Goal: Information Seeking & Learning: Compare options

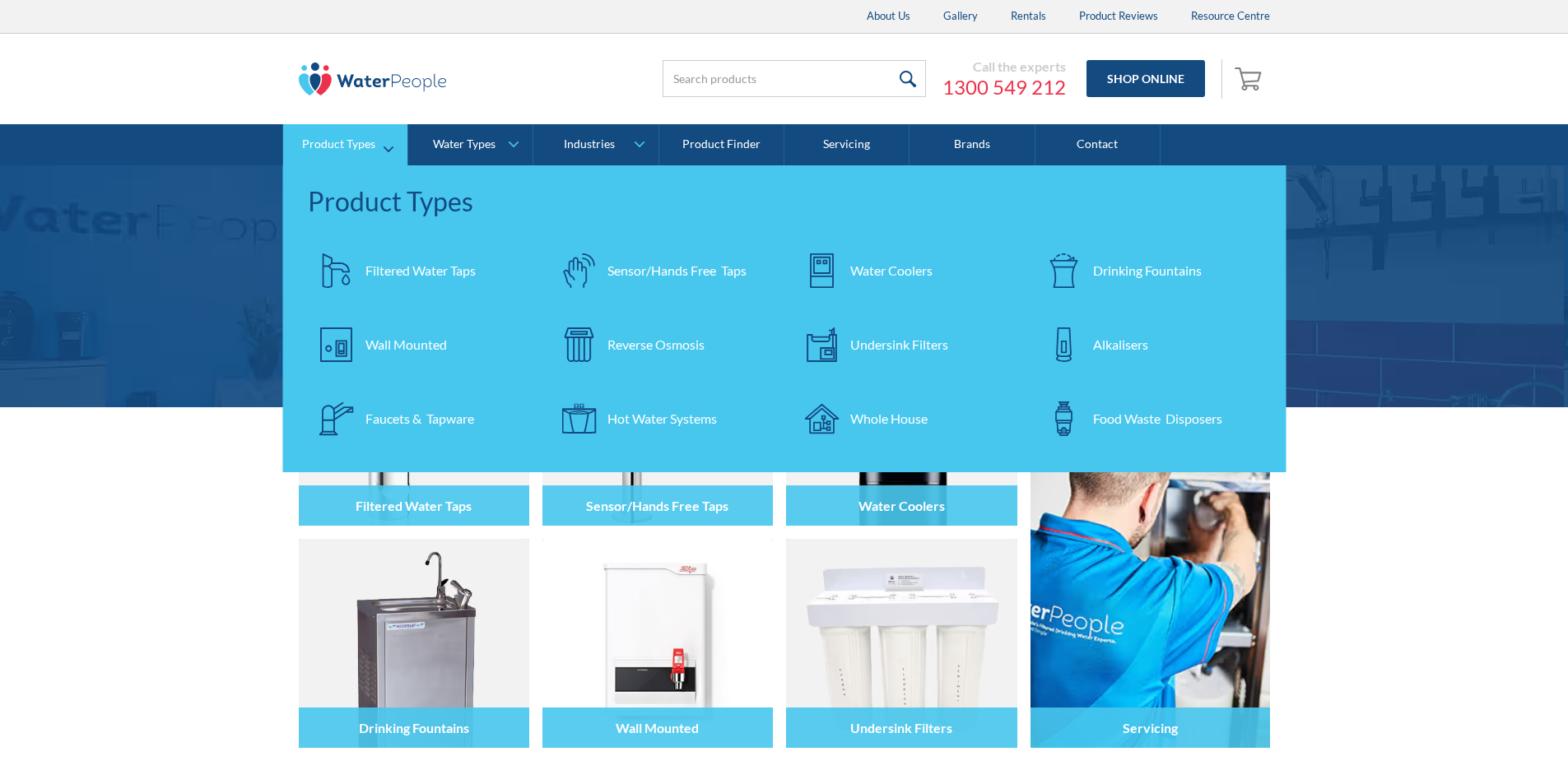
click at [397, 268] on div "Filtered Water Taps" at bounding box center [420, 271] width 110 height 20
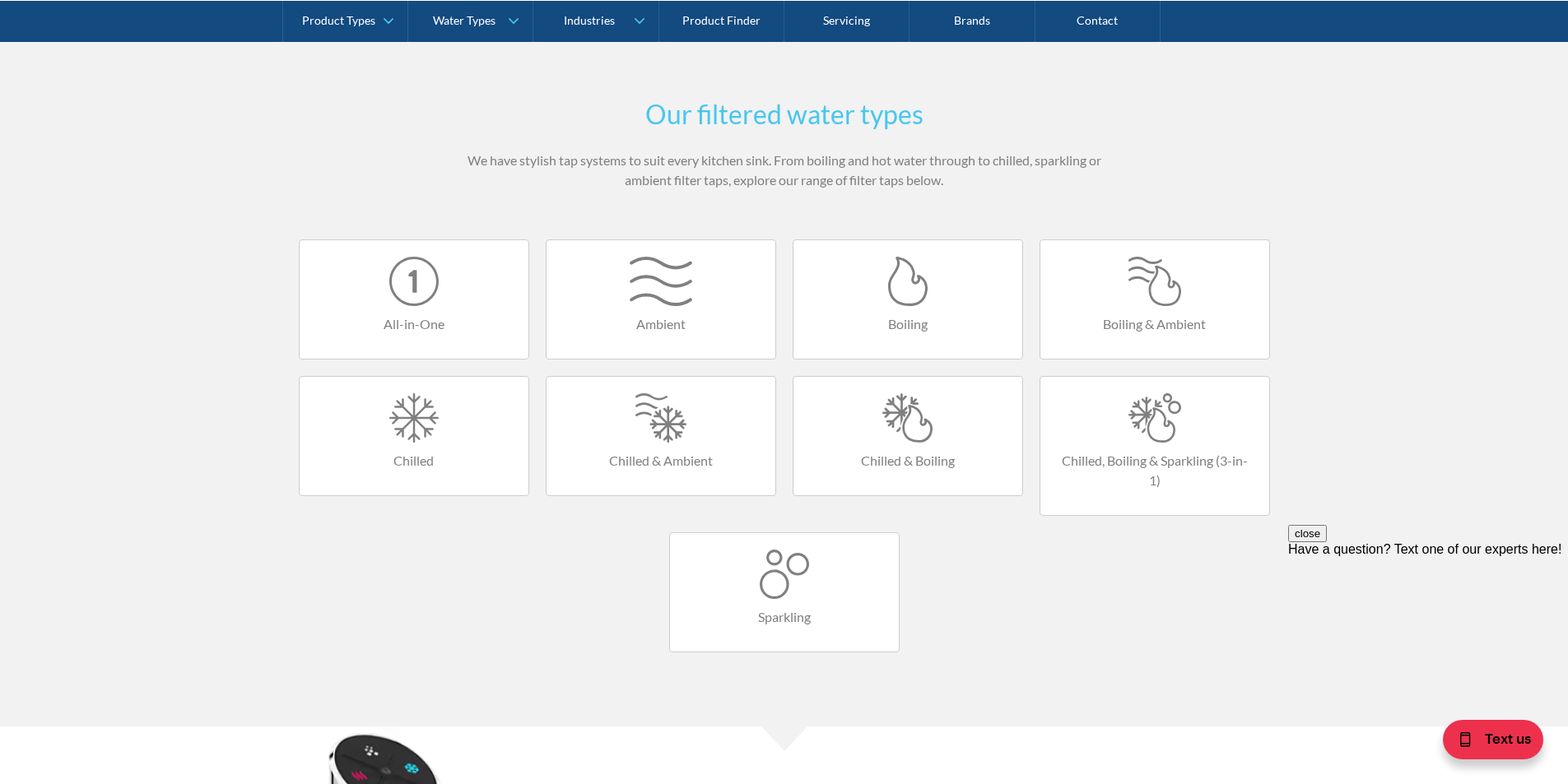
click at [1153, 435] on div at bounding box center [1154, 418] width 196 height 49
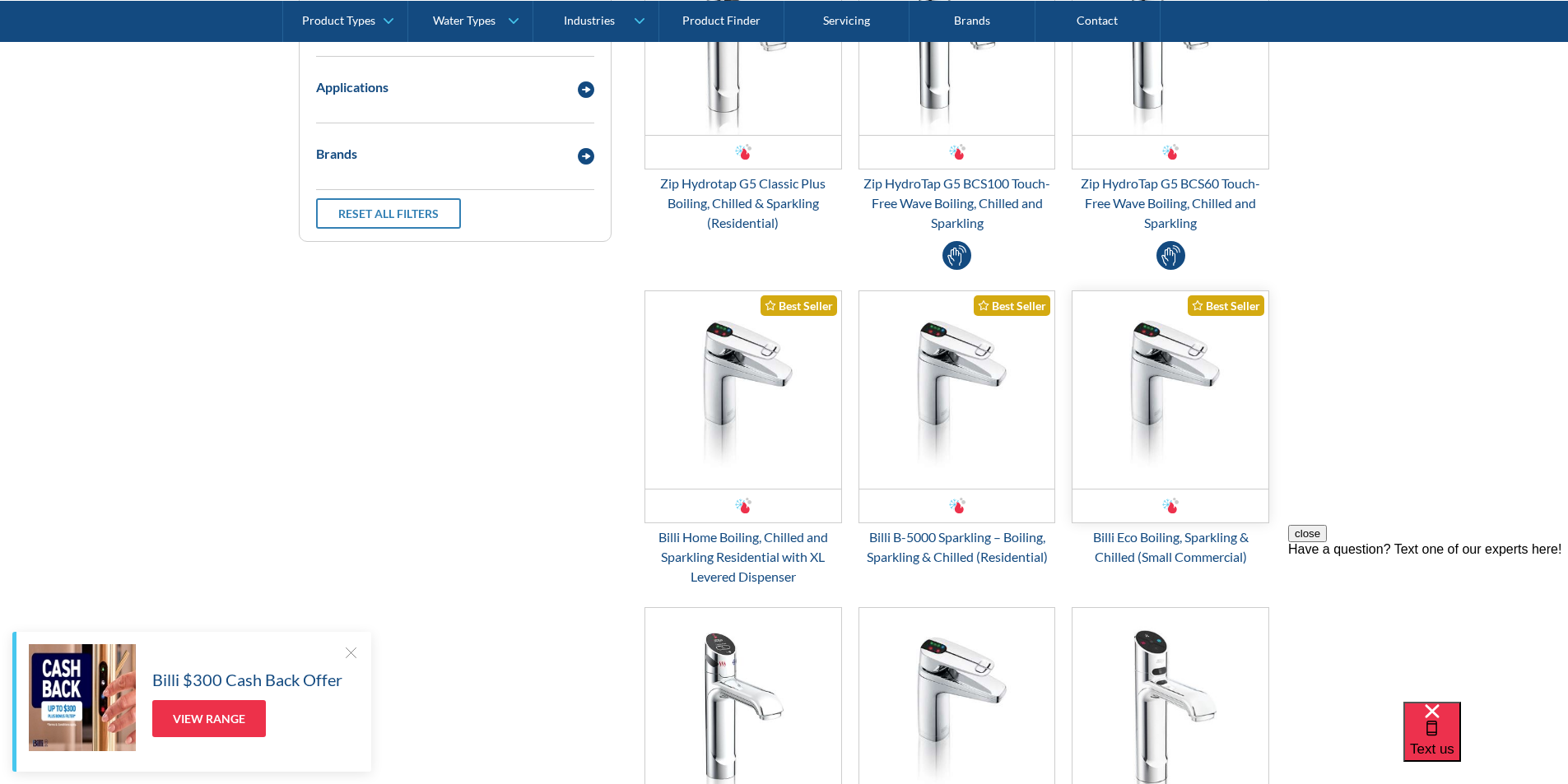
scroll to position [330, 0]
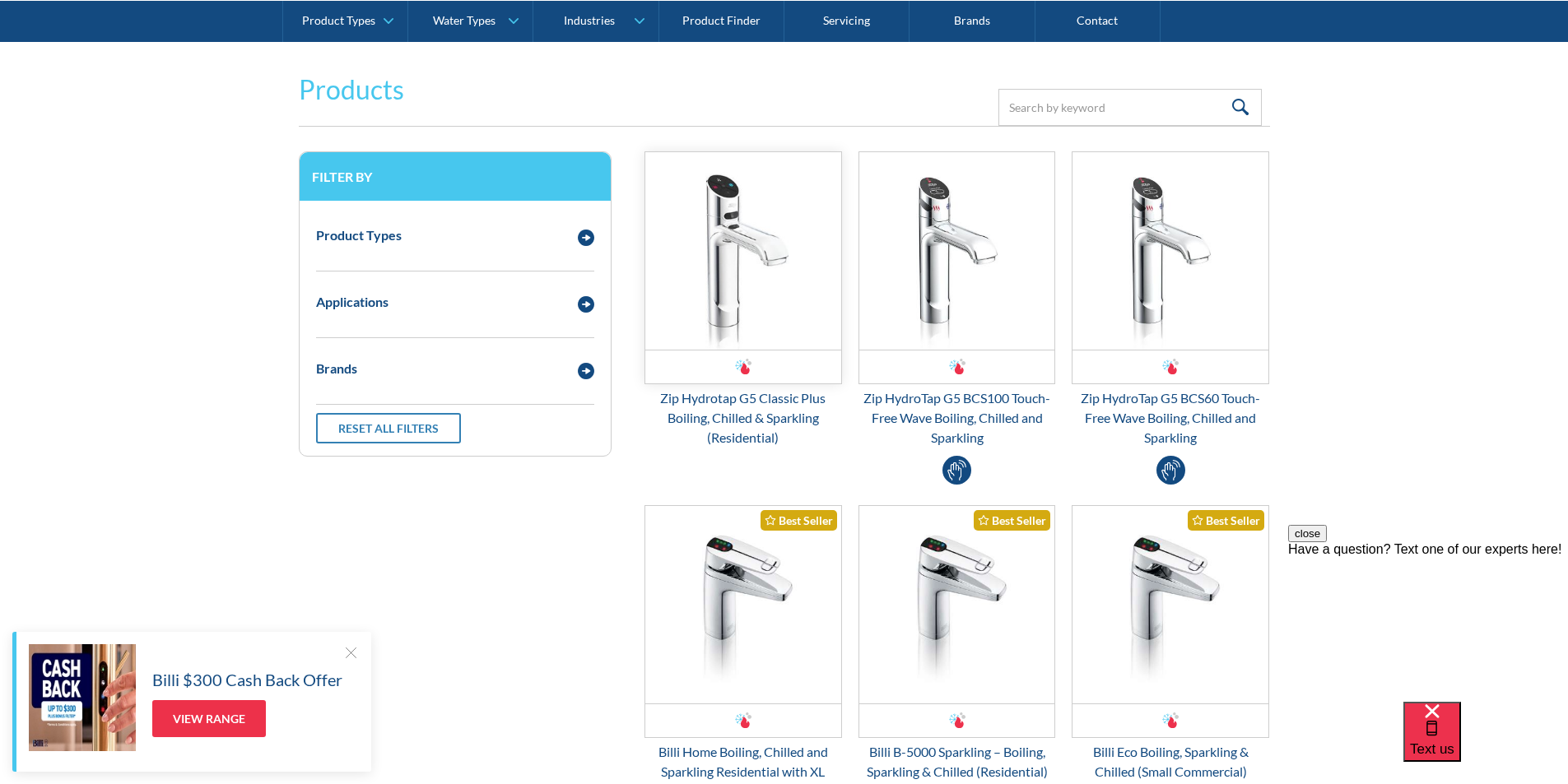
click at [745, 285] on img "Email Form 3" at bounding box center [742, 251] width 196 height 198
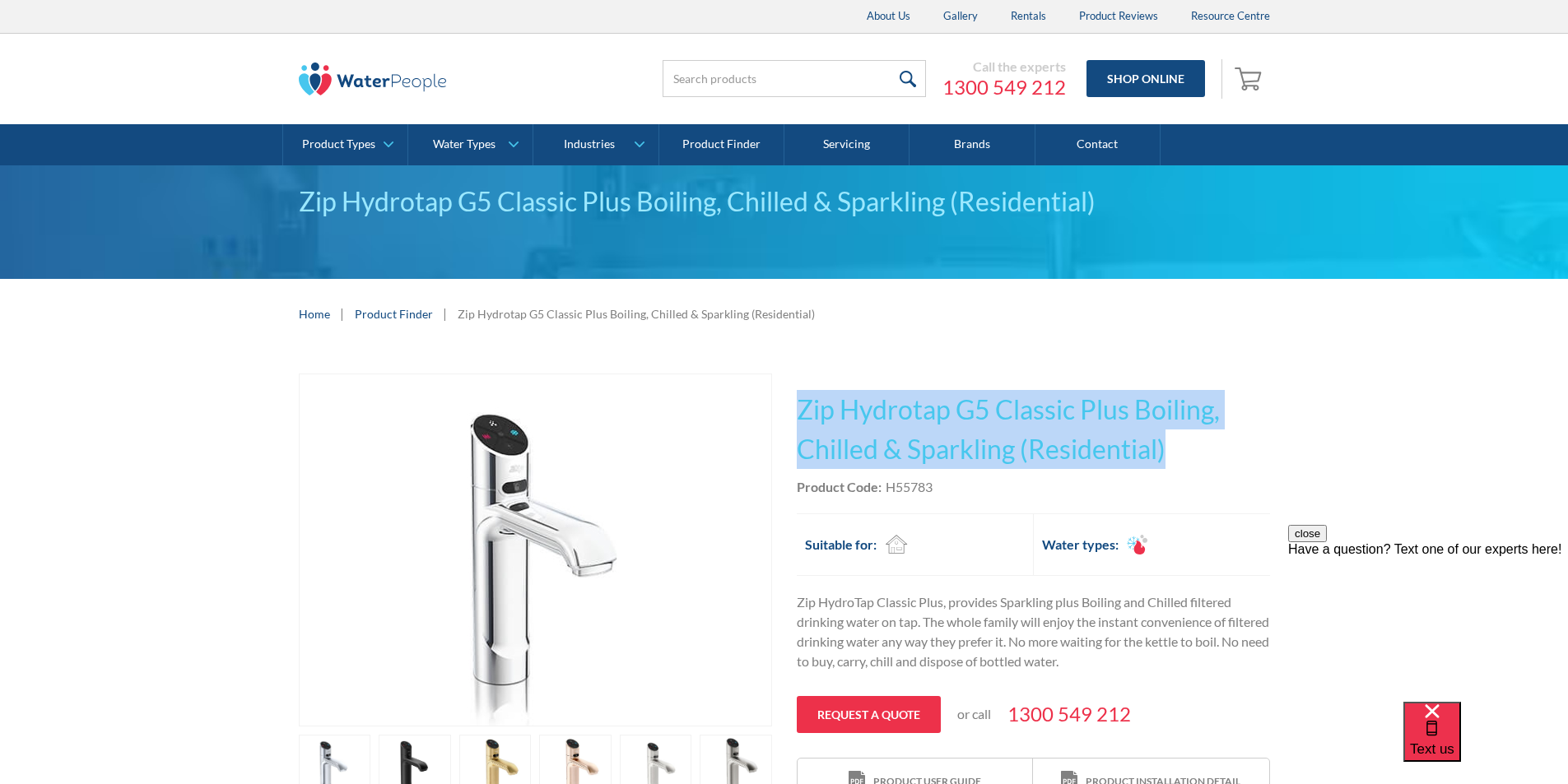
drag, startPoint x: 1182, startPoint y: 446, endPoint x: 790, endPoint y: 394, distance: 395.4
click at [790, 394] on div "Play video Fits Most Brands Best Seller No items found. This tap design is incl…" at bounding box center [785, 624] width 971 height 501
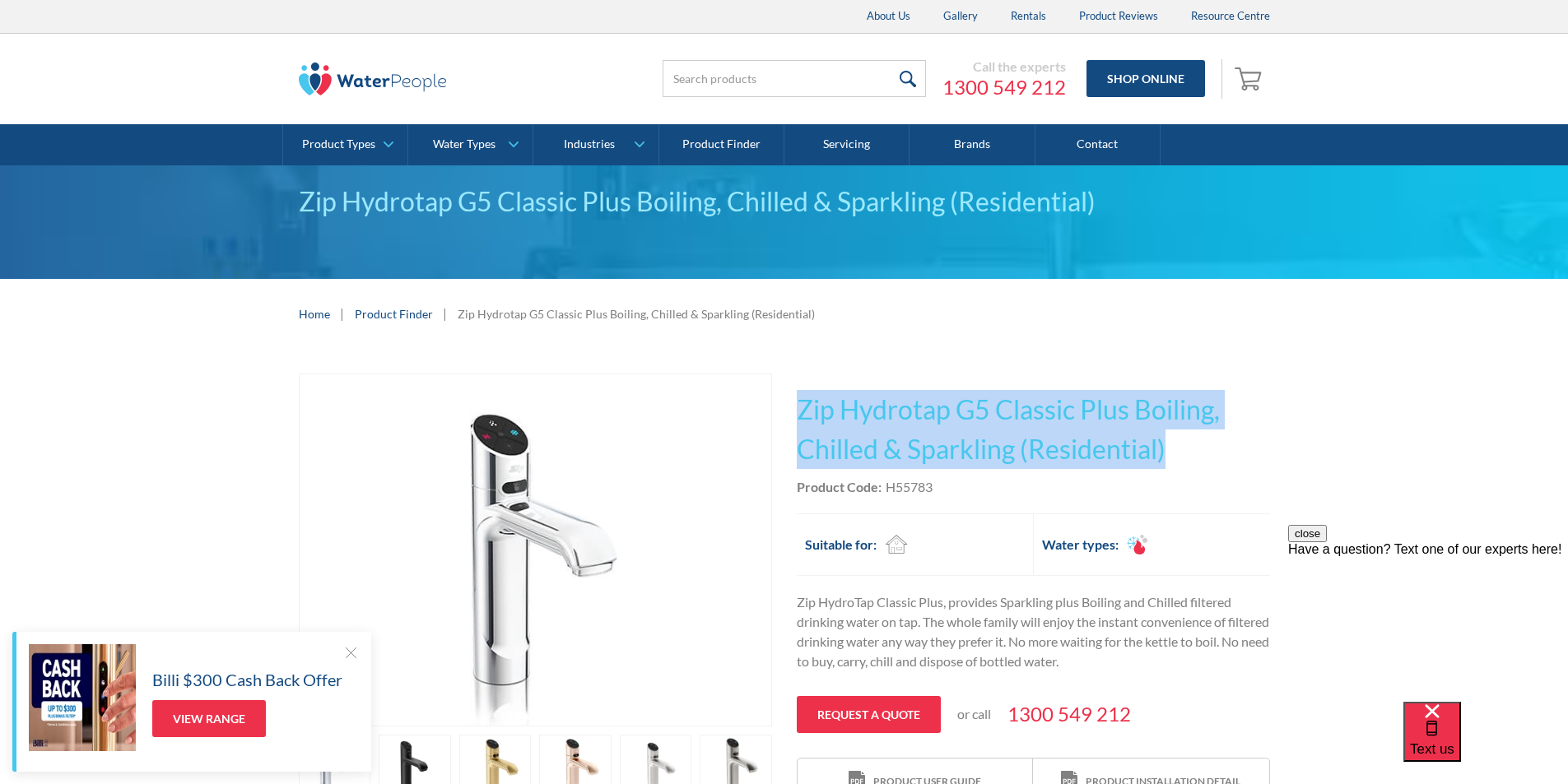
copy h1 "Zip Hydrotap G5 Classic Plus Boiling, Chilled & Sparkling (Residential)"
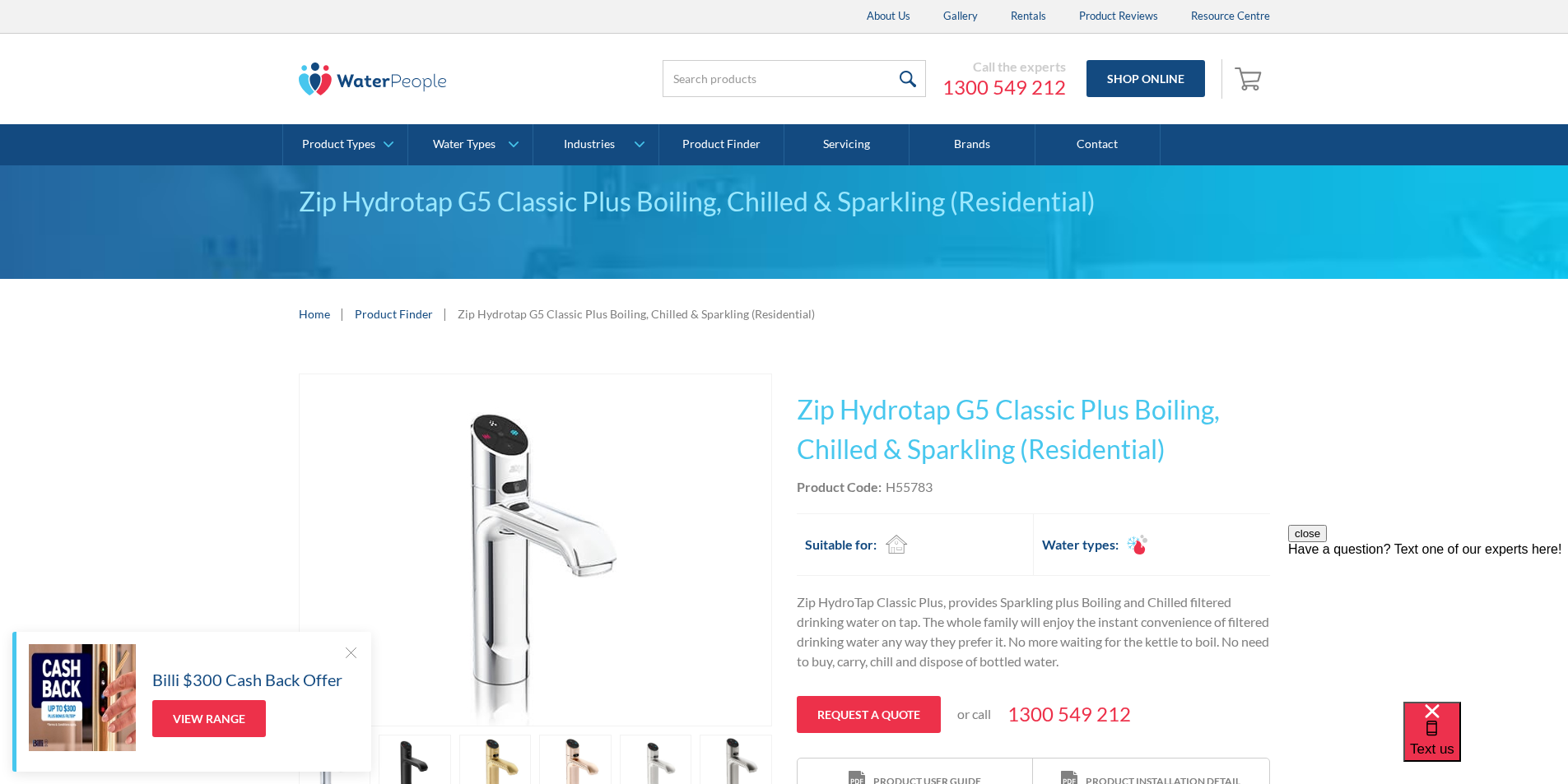
click at [970, 489] on div "Product Code: H55783" at bounding box center [1033, 487] width 473 height 20
drag, startPoint x: 936, startPoint y: 485, endPoint x: 887, endPoint y: 491, distance: 49.4
click at [887, 491] on div "Product Code: H55783" at bounding box center [1033, 487] width 473 height 20
copy div "H55783"
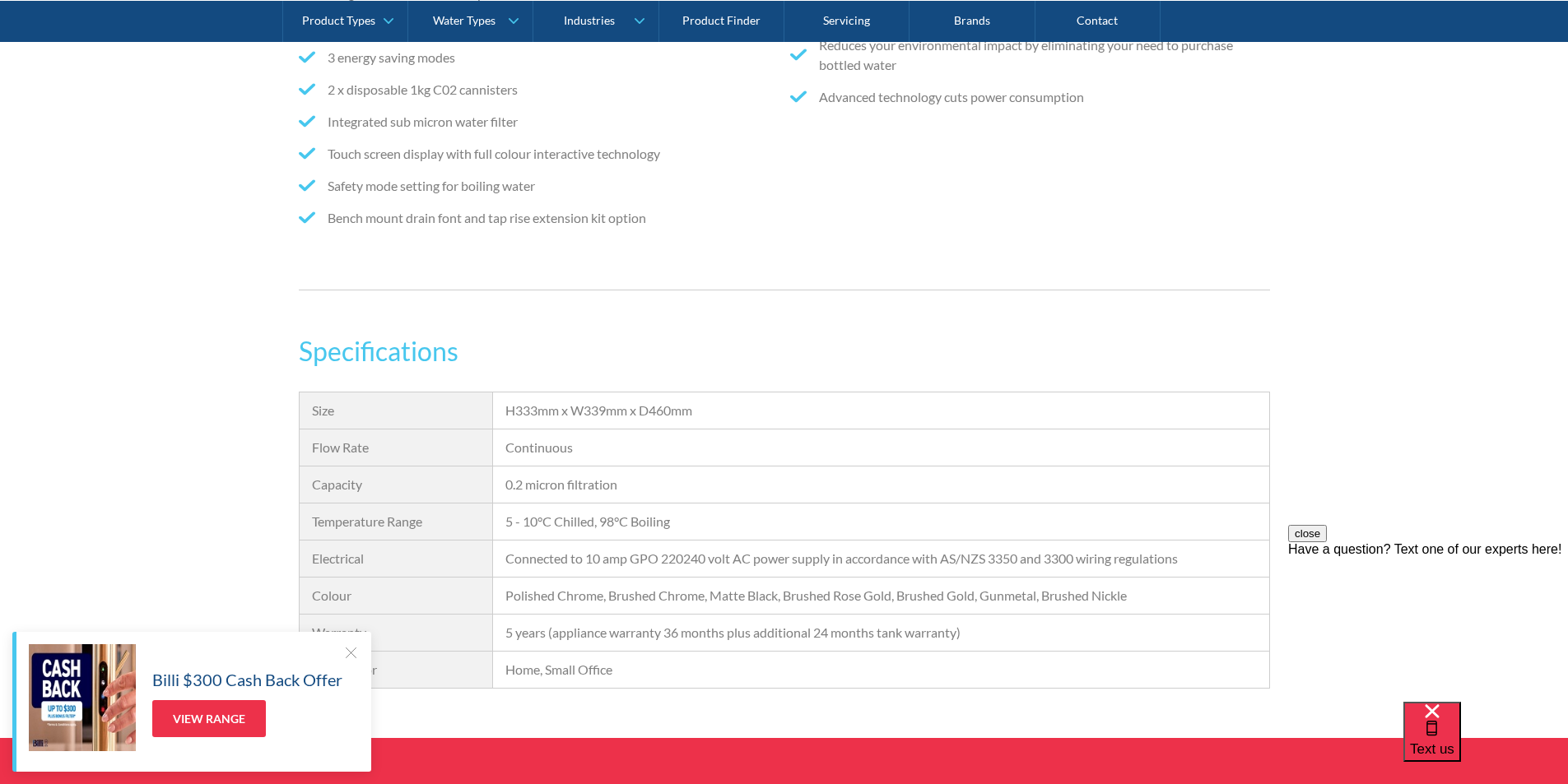
scroll to position [1152, 0]
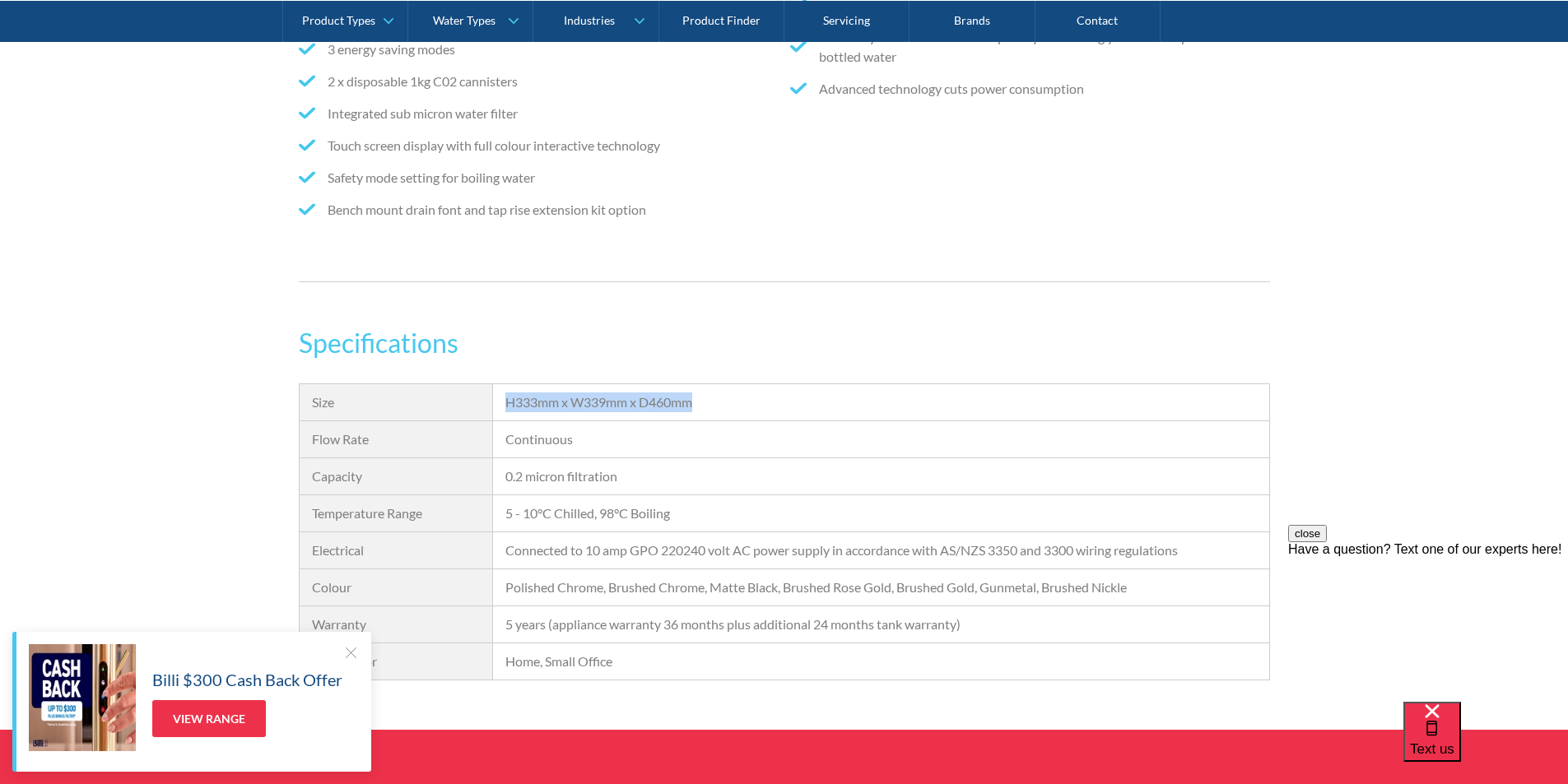
drag, startPoint x: 708, startPoint y: 400, endPoint x: 505, endPoint y: 392, distance: 203.2
click at [504, 391] on div "H333mm x W339mm x D460mm" at bounding box center [881, 402] width 775 height 37
copy div "H333mm x W339mm x D460mm"
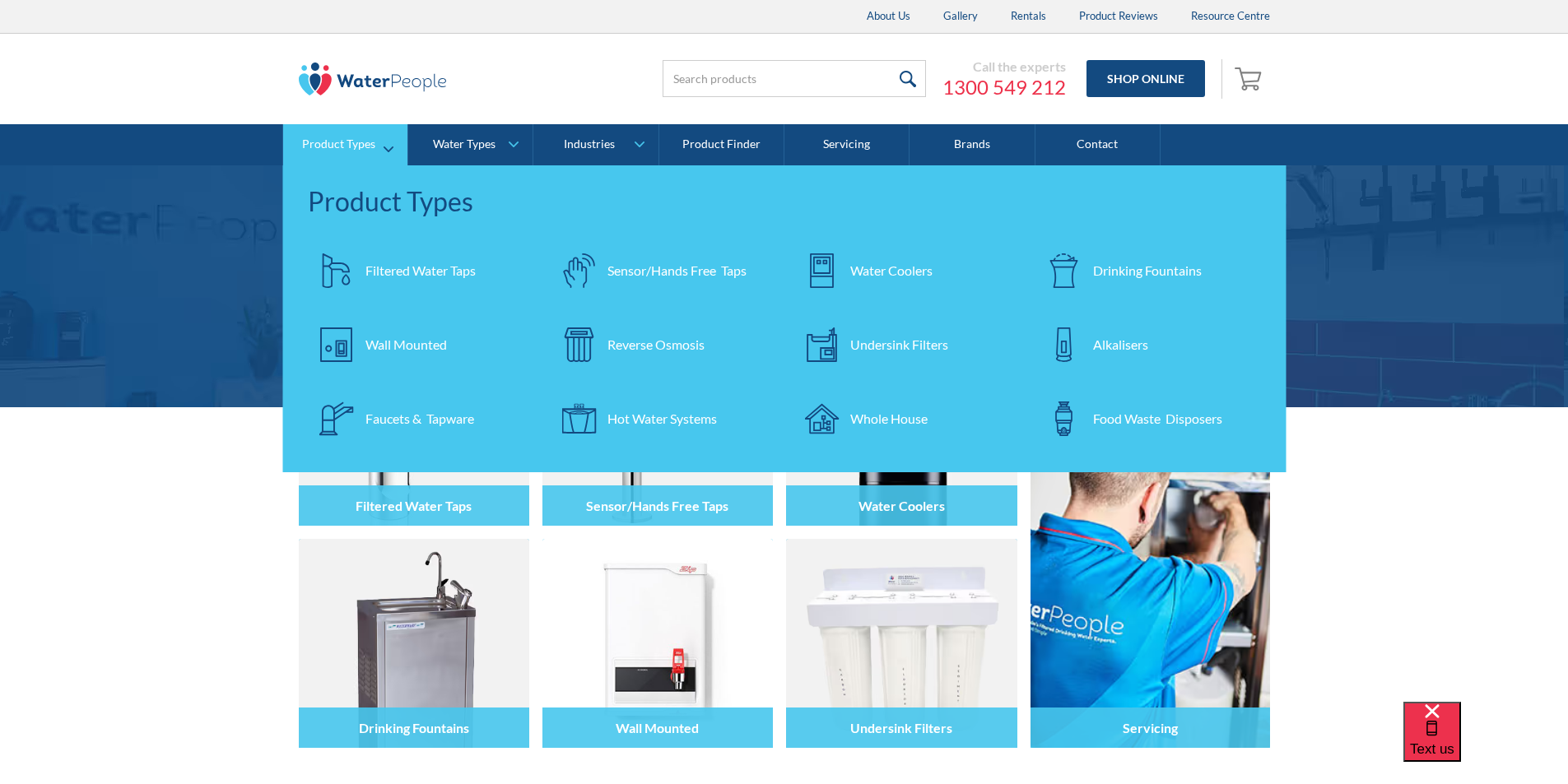
click at [405, 267] on div "Filtered Water Taps" at bounding box center [420, 271] width 110 height 20
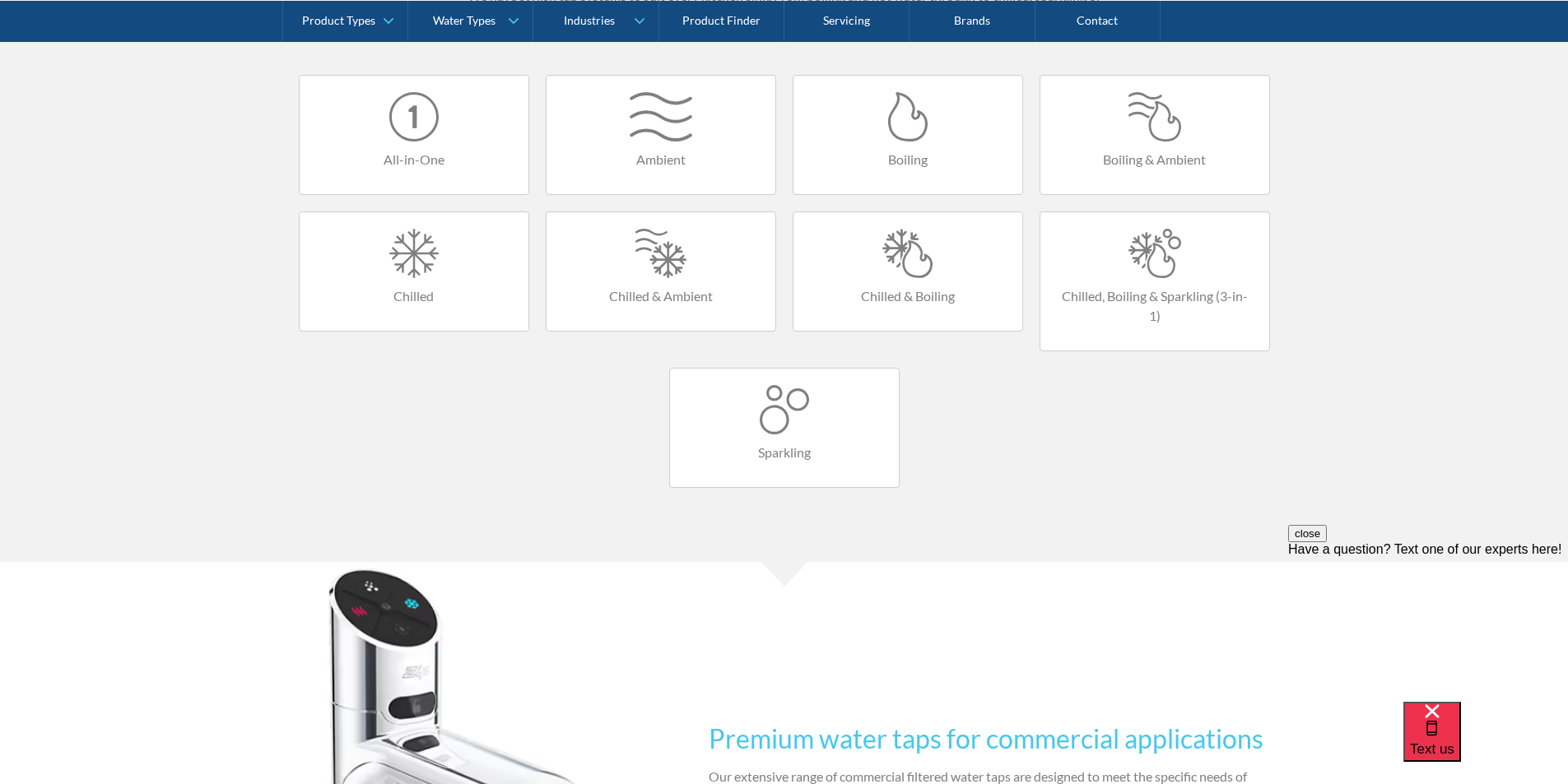
click at [1150, 268] on div at bounding box center [1154, 254] width 196 height 49
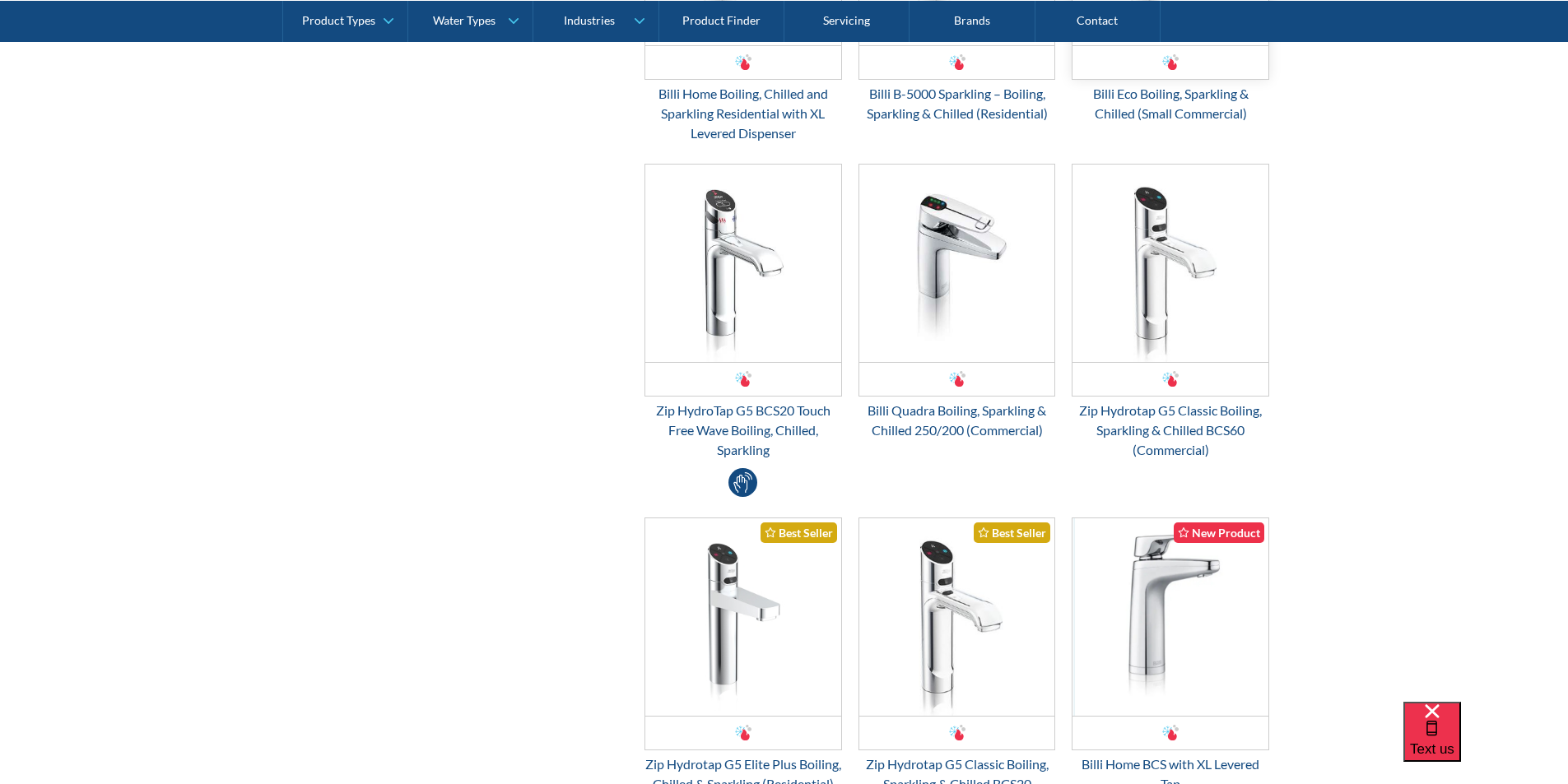
scroll to position [1317, 0]
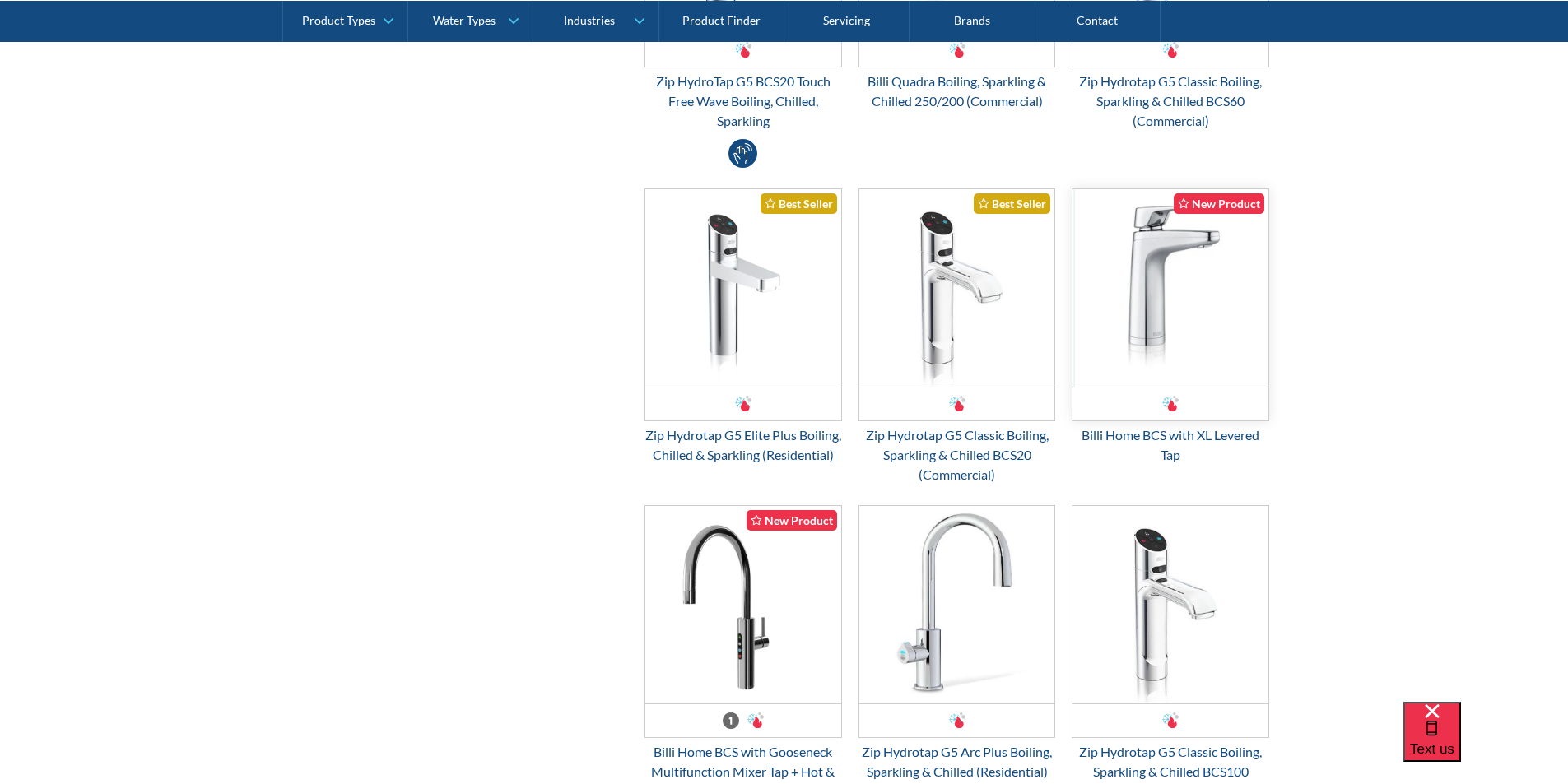
click at [1141, 320] on img "Email Form 3" at bounding box center [1170, 288] width 196 height 198
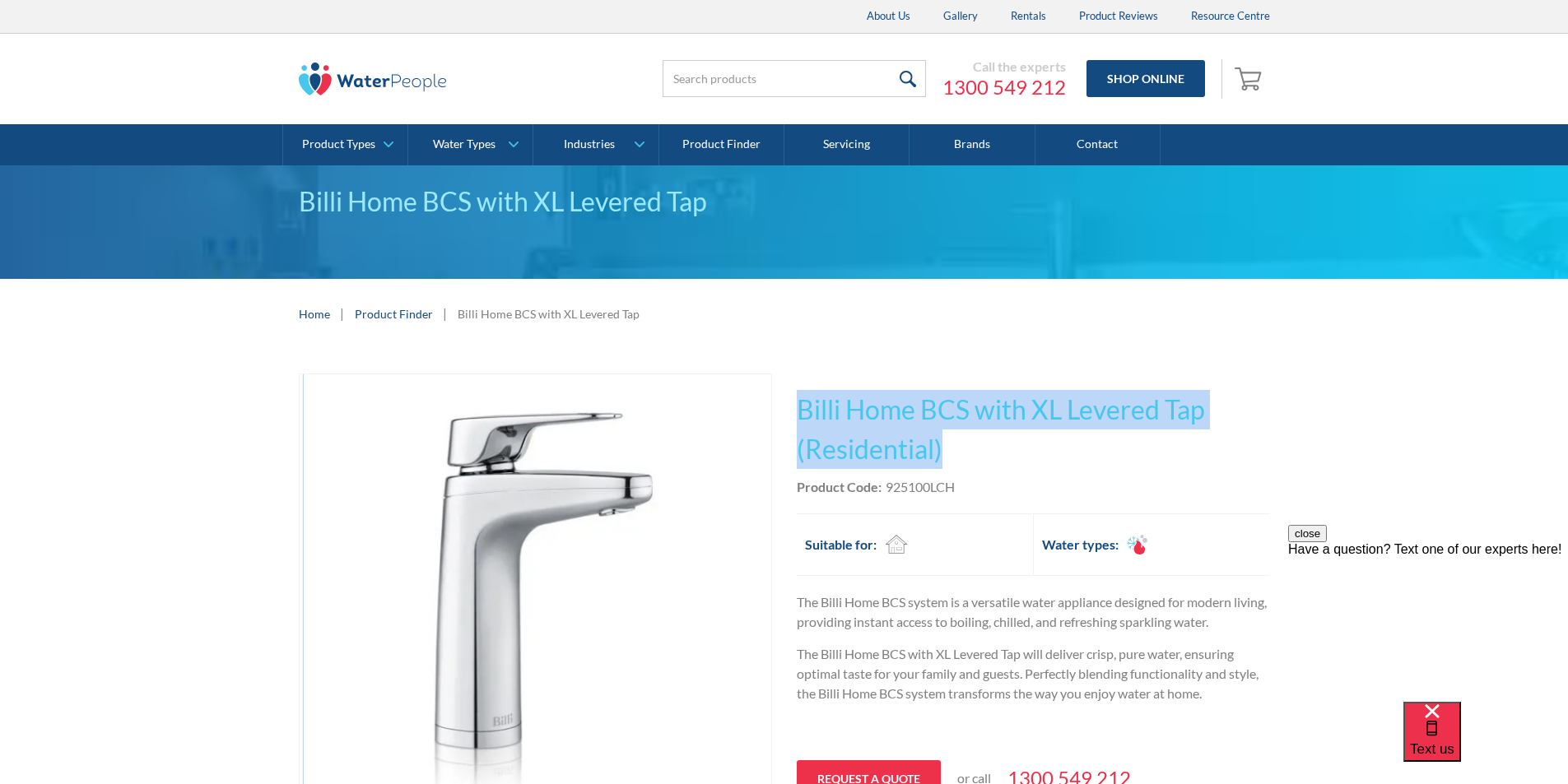
drag, startPoint x: 963, startPoint y: 444, endPoint x: 800, endPoint y: 397, distance: 169.6
click at [800, 397] on h1 "Billi Home BCS with XL Levered Tap (Residential)" at bounding box center [1033, 429] width 473 height 79
copy h1 "Billi Home BCS with XL Levered Tap (Residential)"
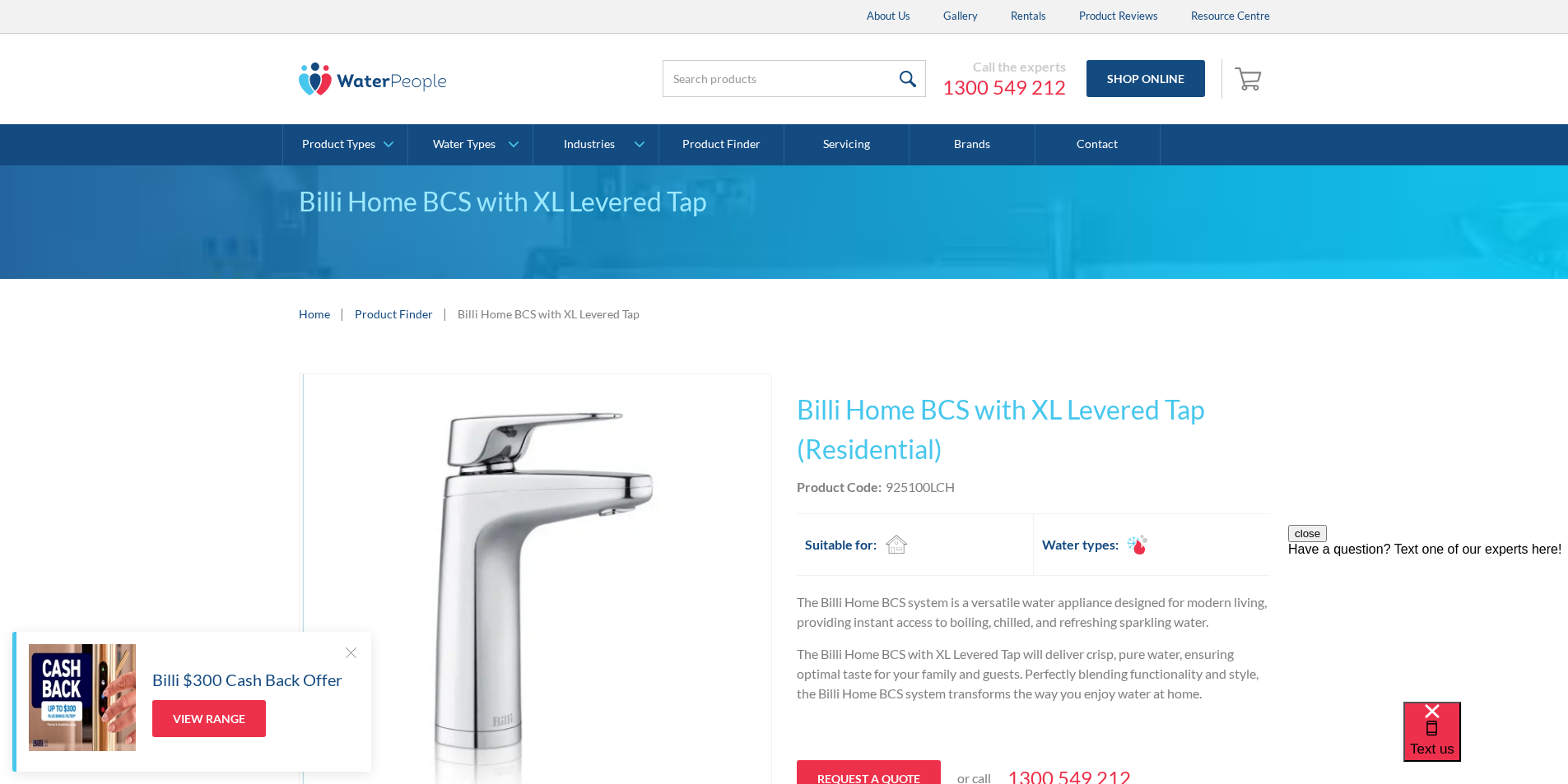
click at [962, 488] on div "Product Code: 925100LCH" at bounding box center [1033, 487] width 473 height 20
drag, startPoint x: 962, startPoint y: 486, endPoint x: 884, endPoint y: 494, distance: 78.4
click at [884, 494] on div "Product Code: 925100LCH" at bounding box center [1033, 487] width 473 height 20
copy div "925100LCH"
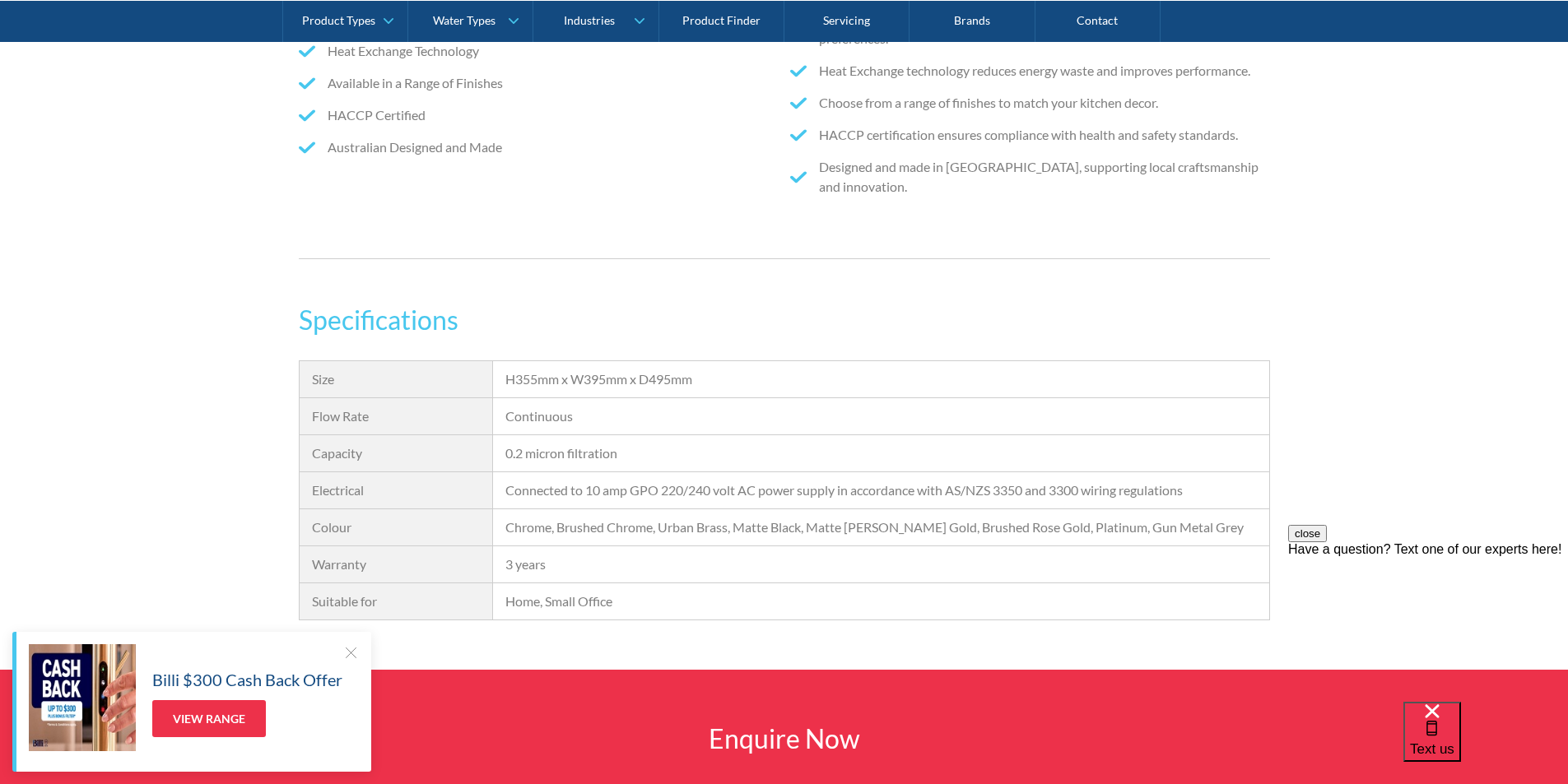
scroll to position [1317, 0]
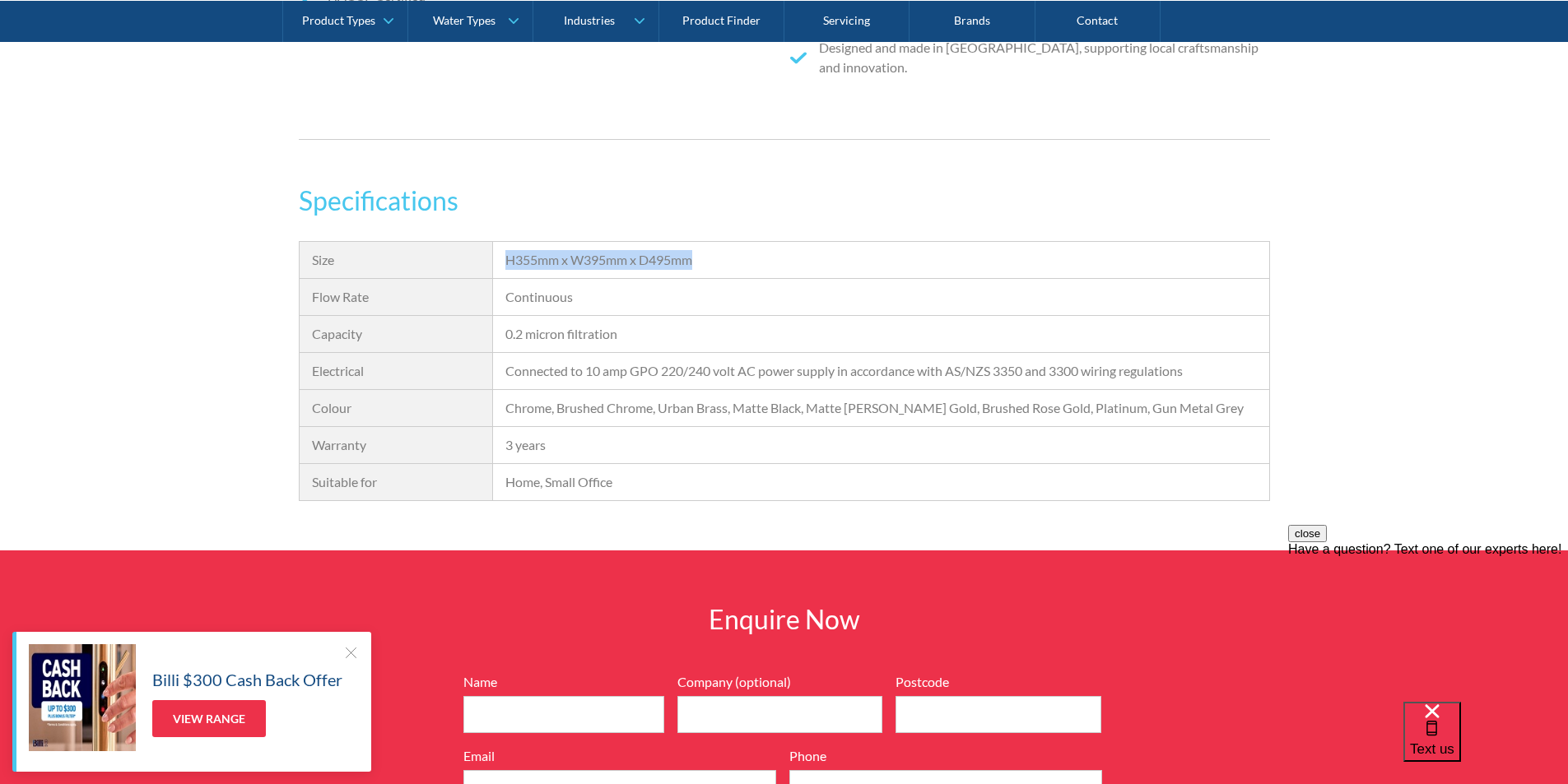
drag, startPoint x: 706, startPoint y: 261, endPoint x: 508, endPoint y: 260, distance: 198.0
click at [508, 259] on div "H355mm x W395mm x D495mm" at bounding box center [881, 259] width 751 height 20
copy div "H355mm x W395mm x D495mm"
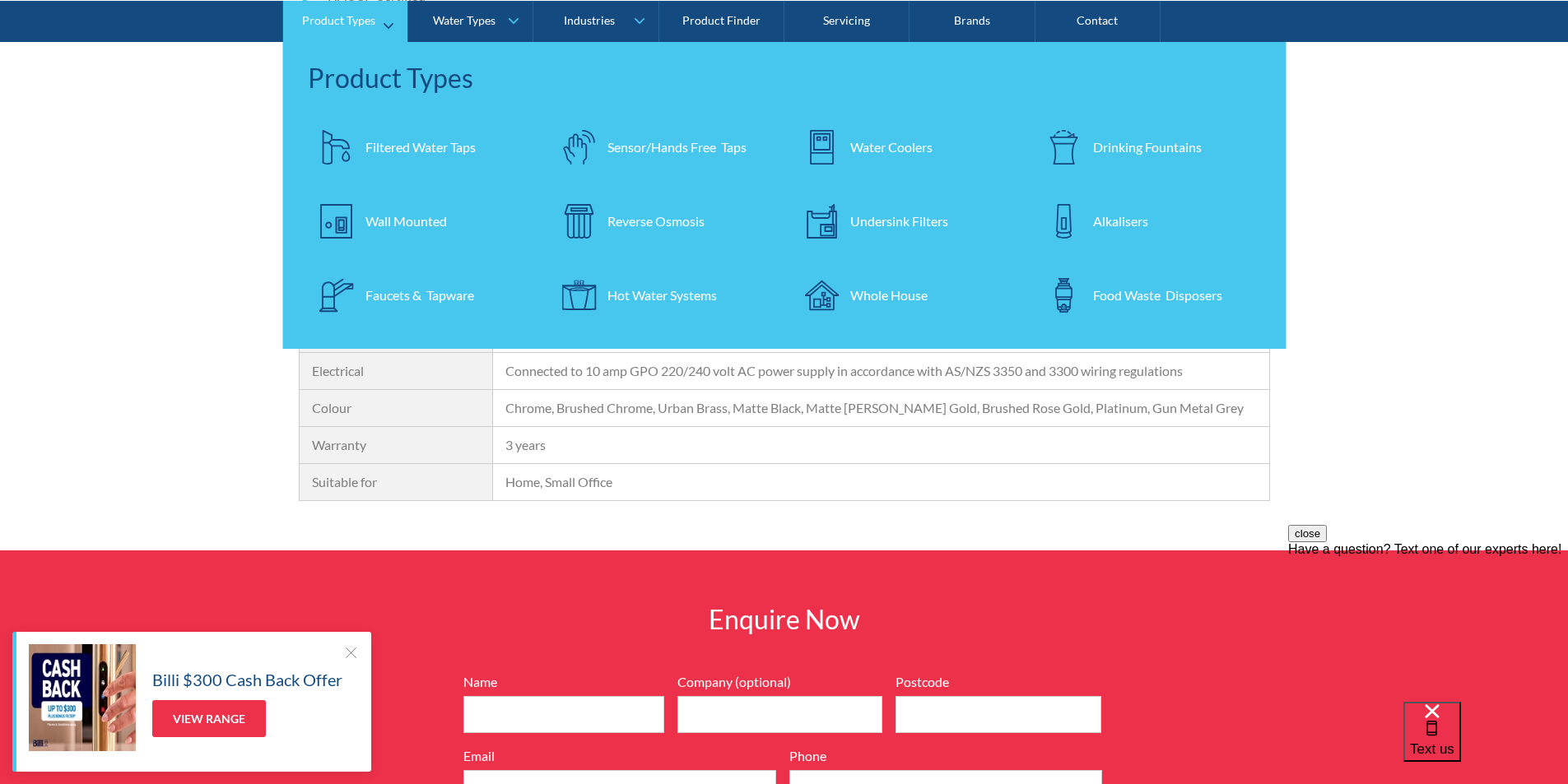
click at [400, 147] on div "Filtered Water Taps" at bounding box center [420, 146] width 110 height 20
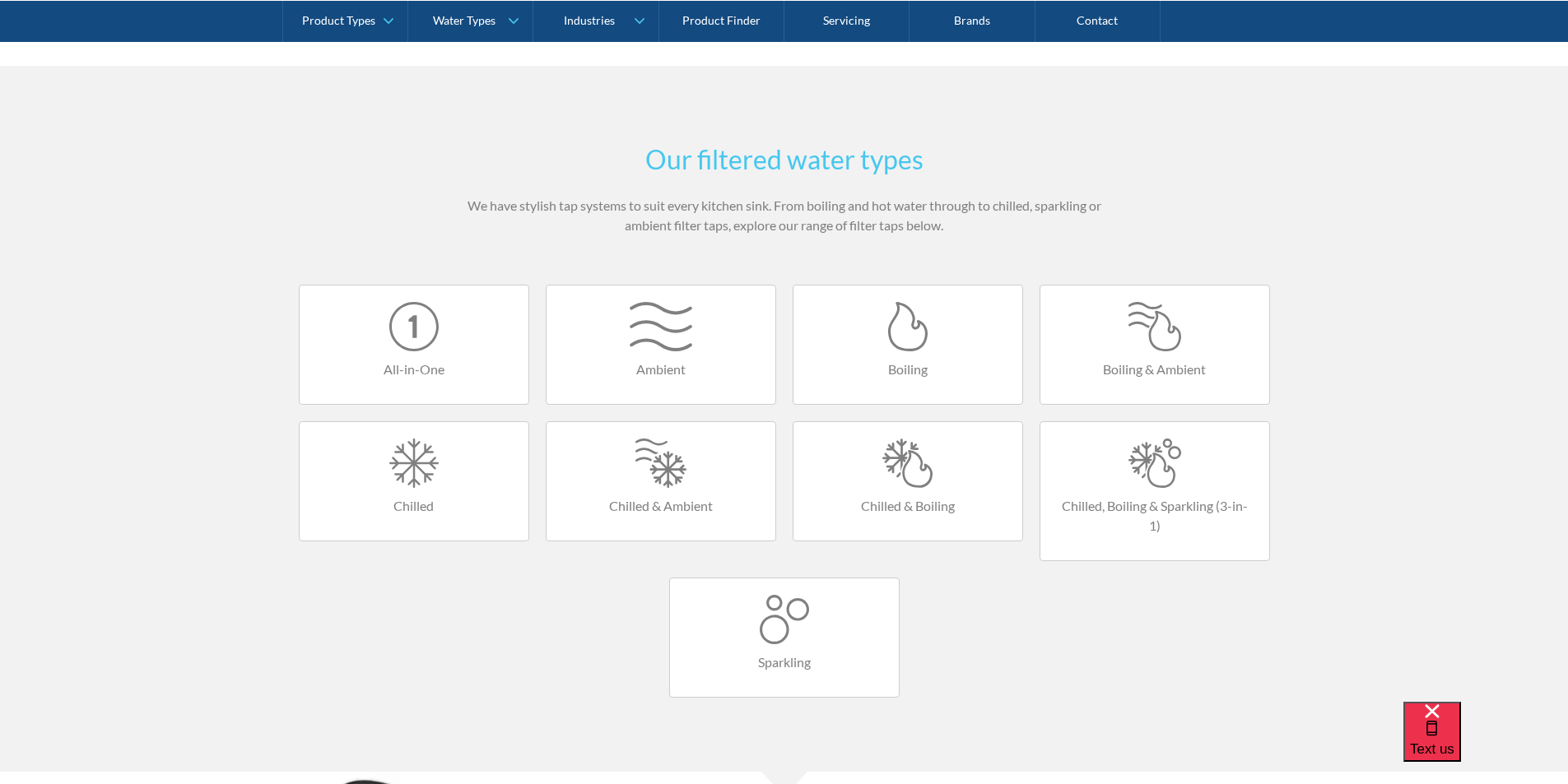
scroll to position [988, 0]
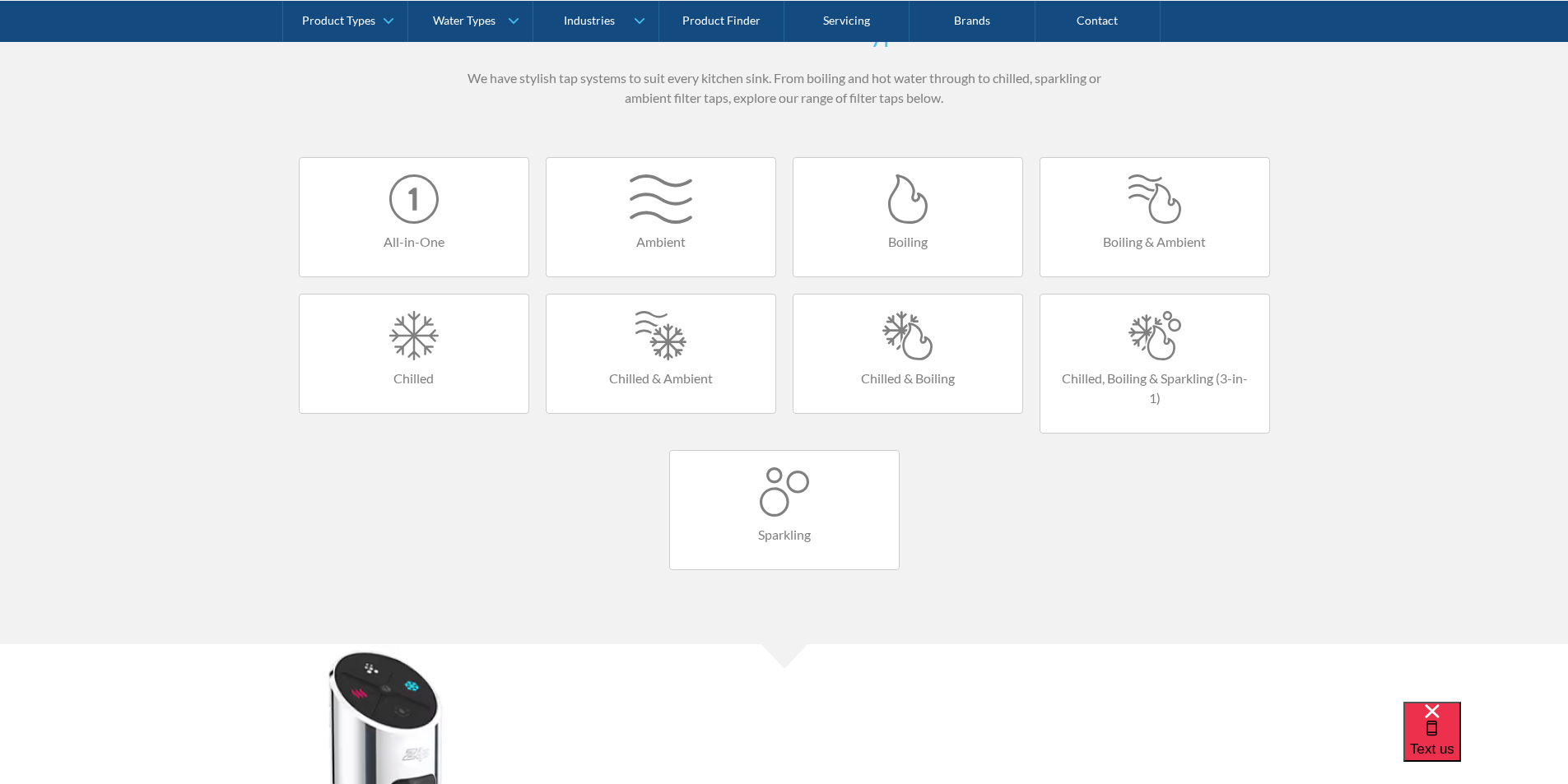
click at [897, 342] on div at bounding box center [907, 336] width 196 height 49
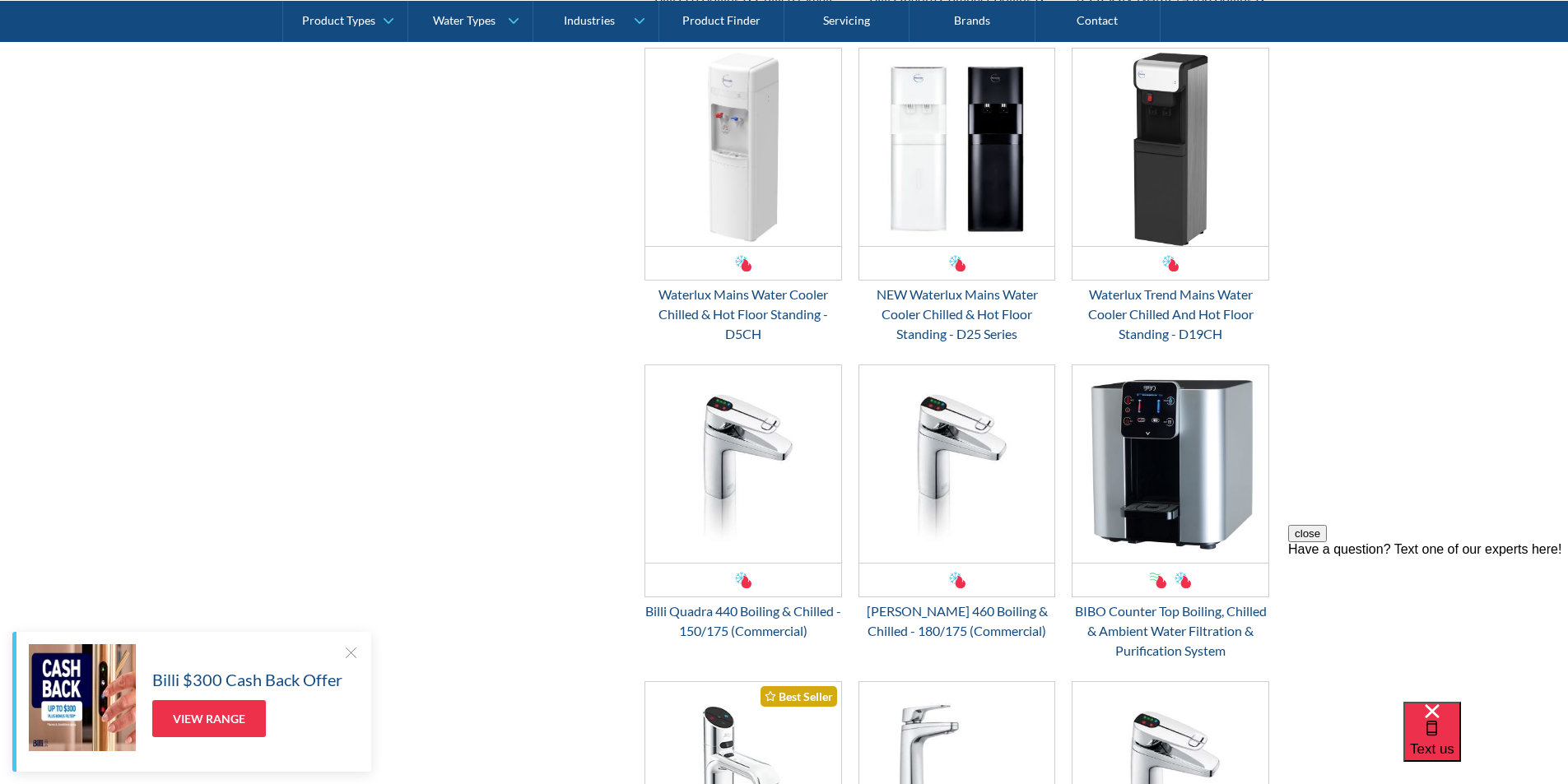
scroll to position [1399, 0]
click at [928, 478] on img "Email Form 3" at bounding box center [956, 463] width 196 height 198
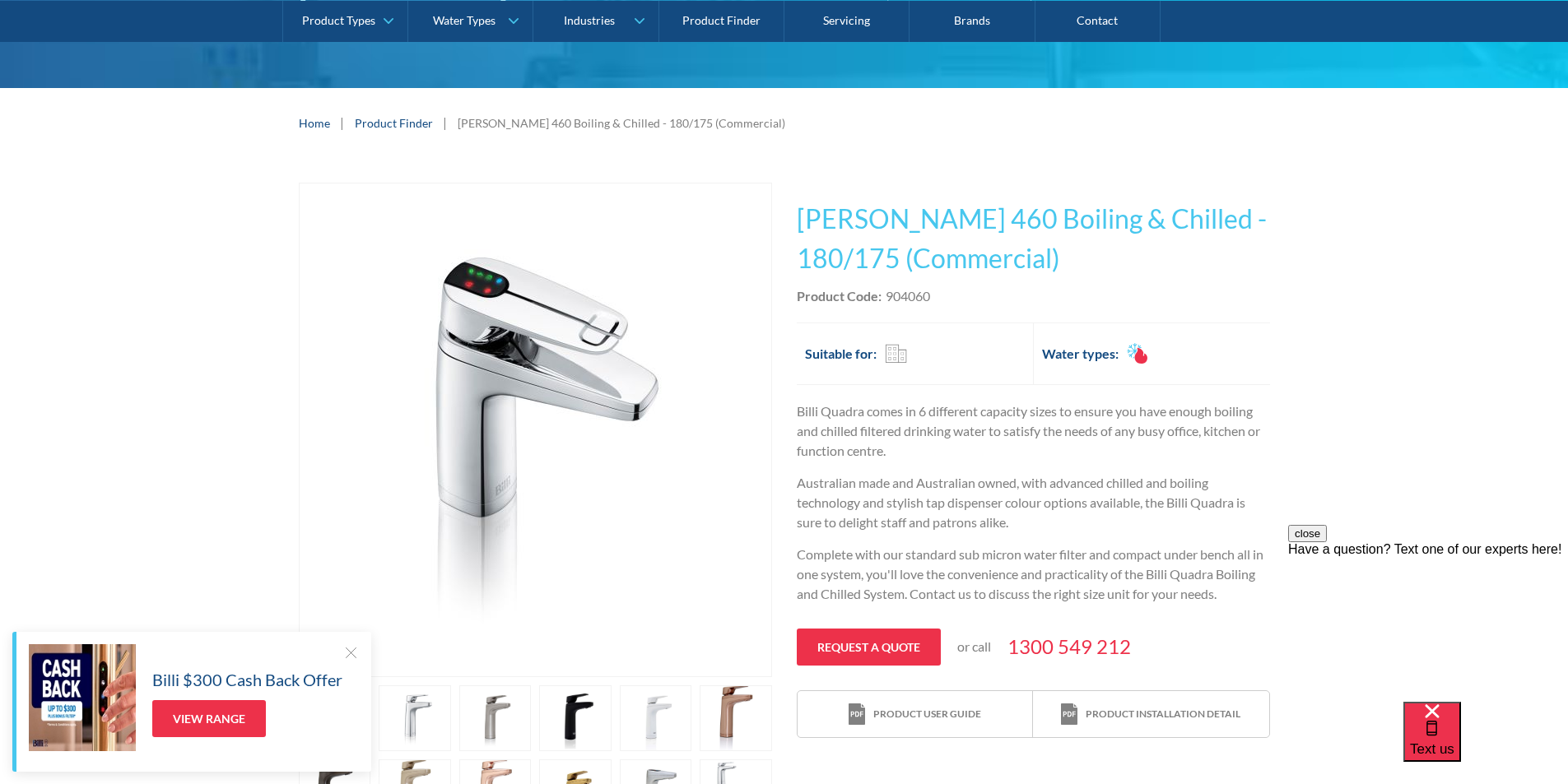
scroll to position [165, 0]
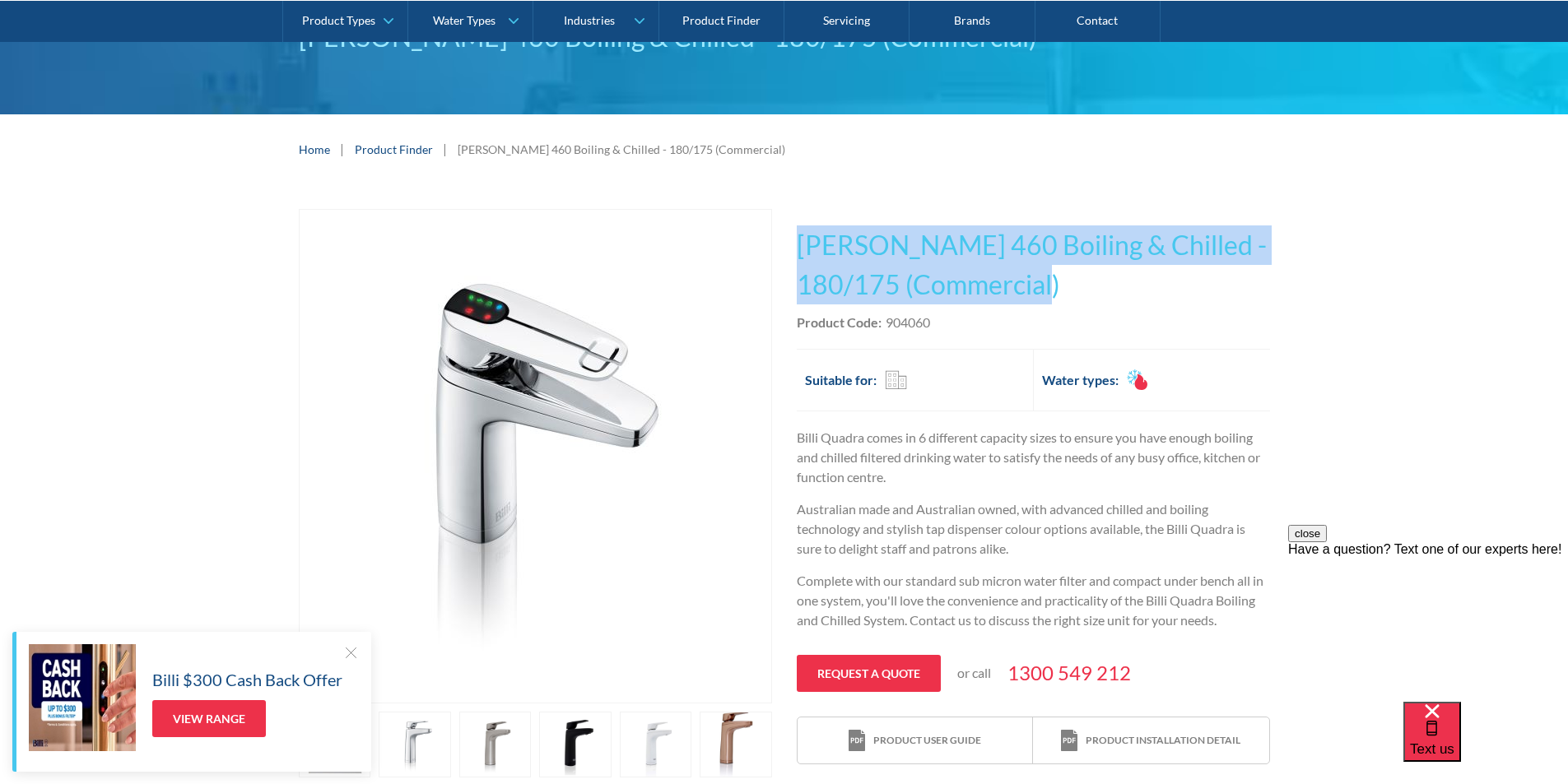
drag, startPoint x: 1066, startPoint y: 280, endPoint x: 811, endPoint y: 254, distance: 256.3
click at [802, 255] on h1 "[PERSON_NAME] 460 Boiling & Chilled - 180/175 (Commercial)" at bounding box center [1033, 264] width 473 height 79
copy h1 "[PERSON_NAME] 460 Boiling & Chilled - 180/175 (Commercial)"
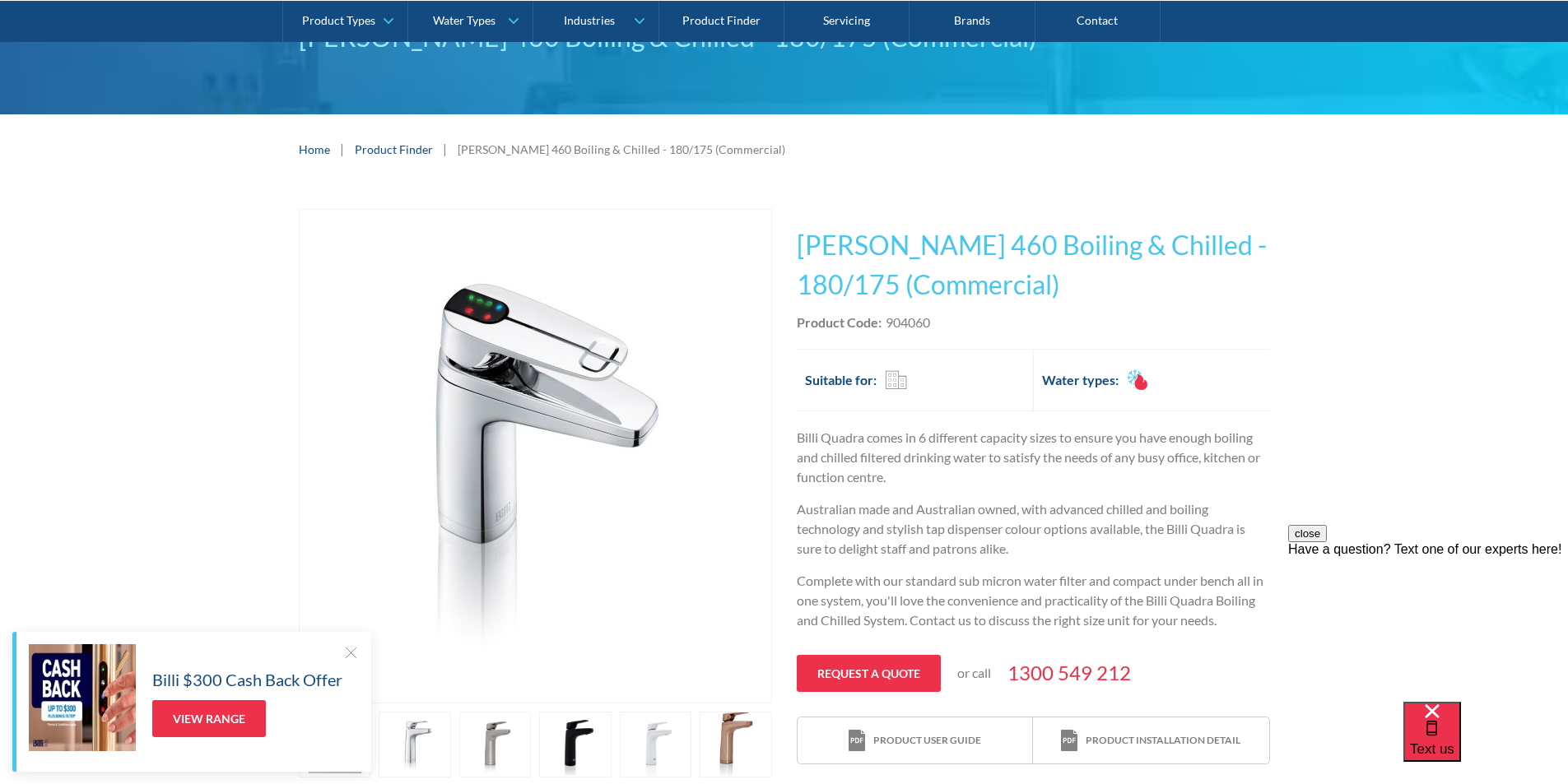
click at [955, 324] on div "Product Code: 904060" at bounding box center [1033, 322] width 473 height 20
drag, startPoint x: 945, startPoint y: 322, endPoint x: 886, endPoint y: 318, distance: 59.1
click at [884, 318] on div "Product Code: 904060" at bounding box center [1033, 322] width 473 height 20
copy div "904060"
